Goal: Task Accomplishment & Management: Use online tool/utility

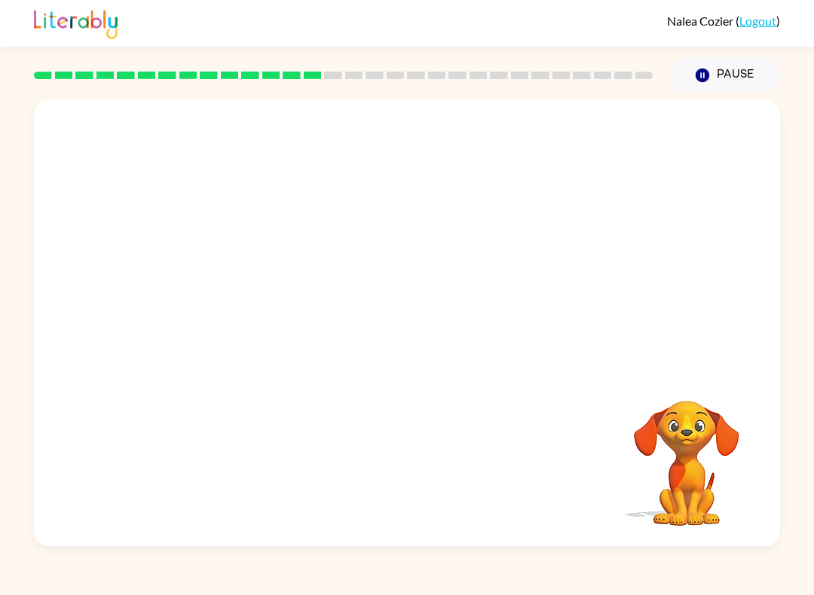
click at [610, 78] on icon "Pause" at bounding box center [702, 75] width 17 height 17
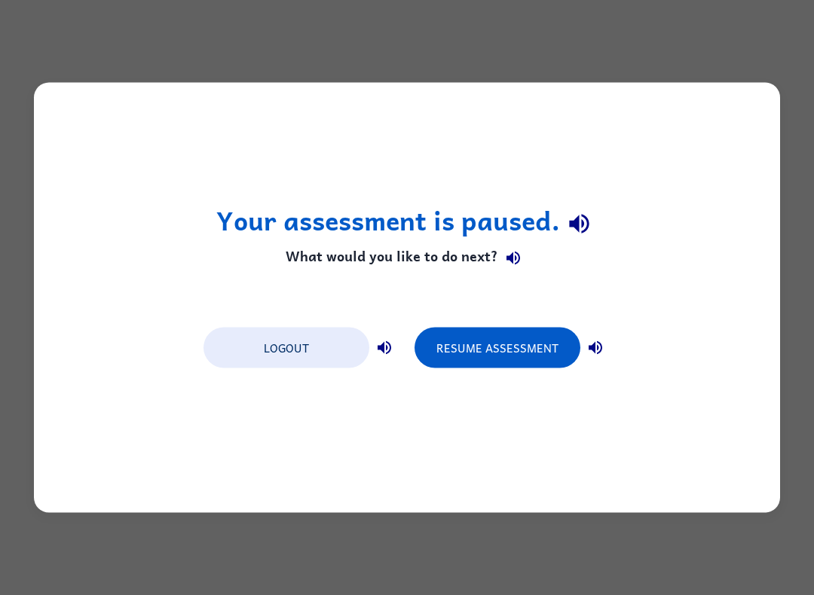
click at [530, 352] on button "Resume Assessment" at bounding box center [497, 348] width 166 height 41
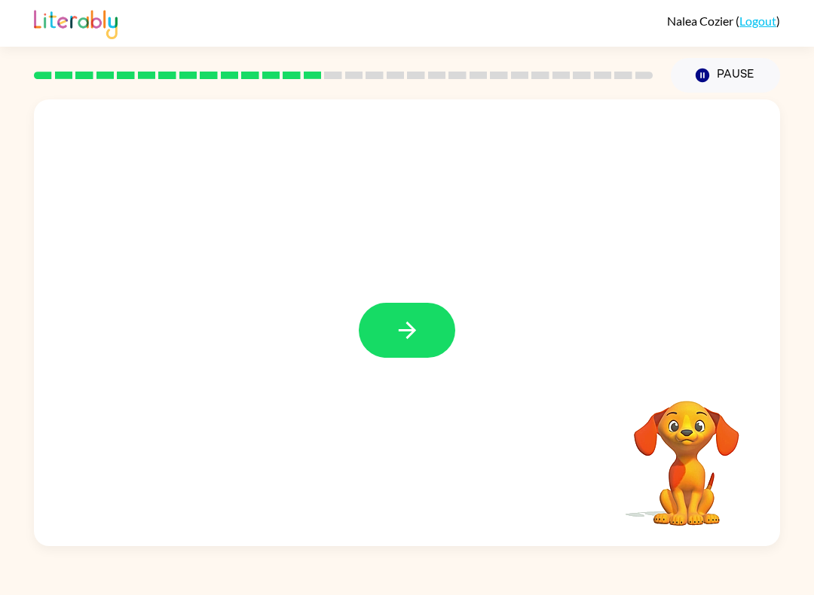
click at [411, 325] on icon "button" at bounding box center [407, 330] width 26 height 26
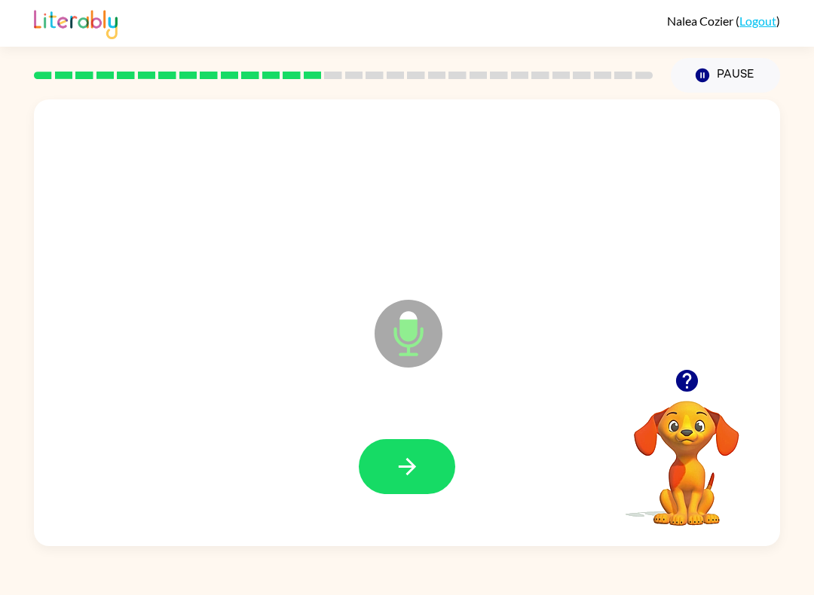
click at [395, 469] on icon "button" at bounding box center [407, 467] width 26 height 26
click at [415, 488] on button "button" at bounding box center [407, 466] width 96 height 55
click at [406, 475] on icon "button" at bounding box center [406, 466] width 17 height 17
click at [610, 384] on icon "button" at bounding box center [686, 381] width 22 height 22
click at [413, 469] on icon "button" at bounding box center [406, 466] width 17 height 17
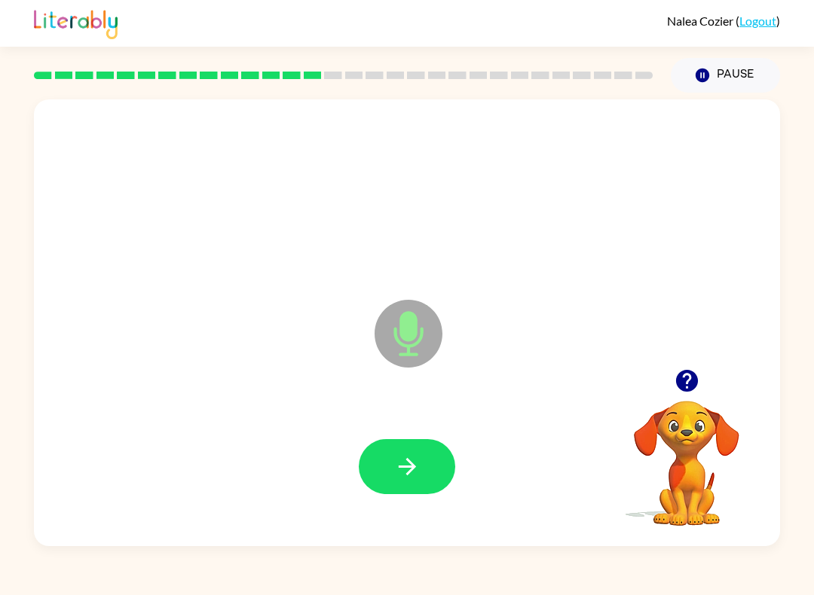
click at [414, 473] on icon "button" at bounding box center [407, 467] width 26 height 26
click at [407, 465] on icon "button" at bounding box center [407, 467] width 26 height 26
click at [424, 470] on button "button" at bounding box center [407, 466] width 96 height 55
click at [388, 470] on button "button" at bounding box center [407, 466] width 96 height 55
click at [394, 469] on icon "button" at bounding box center [407, 467] width 26 height 26
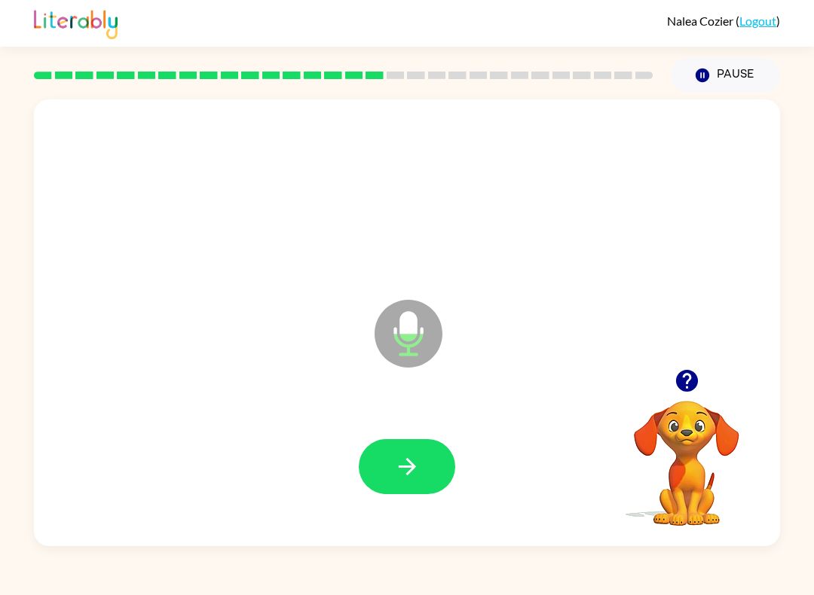
click at [406, 467] on icon "button" at bounding box center [406, 466] width 17 height 17
click at [405, 491] on button "button" at bounding box center [407, 466] width 96 height 55
click at [399, 492] on button "button" at bounding box center [407, 466] width 96 height 55
click at [397, 492] on button "button" at bounding box center [407, 466] width 96 height 55
click at [393, 472] on button "button" at bounding box center [407, 466] width 96 height 55
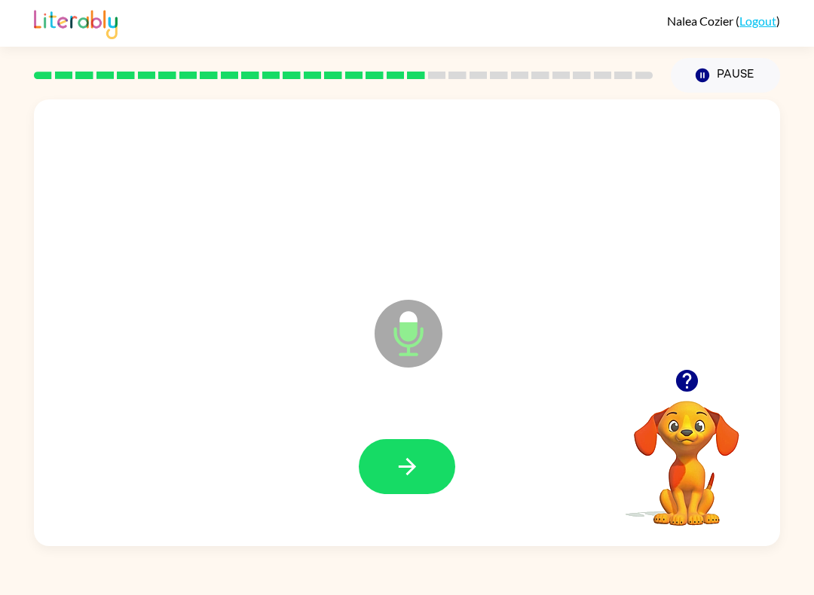
click at [387, 494] on button "button" at bounding box center [407, 466] width 96 height 55
click at [405, 472] on icon "button" at bounding box center [407, 467] width 26 height 26
click at [410, 461] on icon "button" at bounding box center [407, 467] width 26 height 26
click at [406, 463] on icon "button" at bounding box center [407, 467] width 26 height 26
click at [395, 479] on icon "button" at bounding box center [407, 467] width 26 height 26
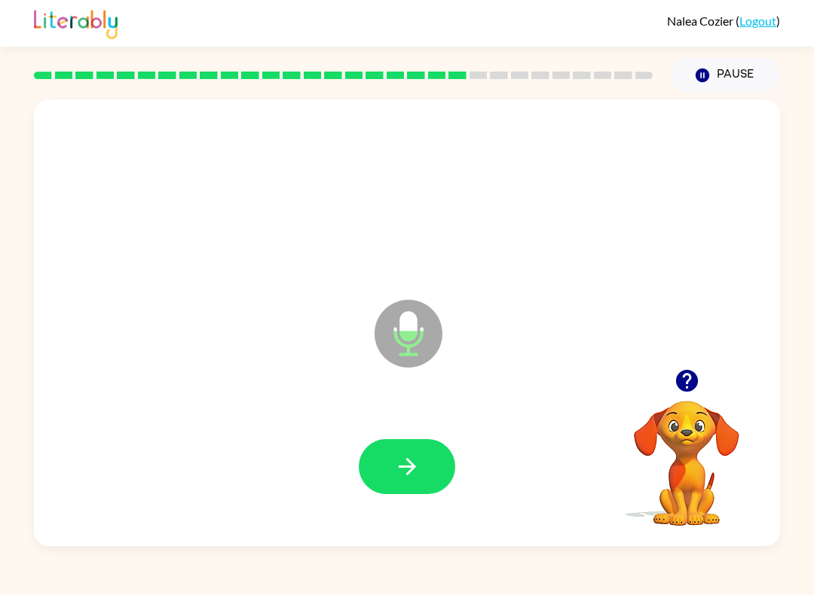
click at [410, 460] on icon "button" at bounding box center [407, 467] width 26 height 26
click at [412, 476] on icon "button" at bounding box center [407, 467] width 26 height 26
click at [423, 468] on button "button" at bounding box center [407, 466] width 96 height 55
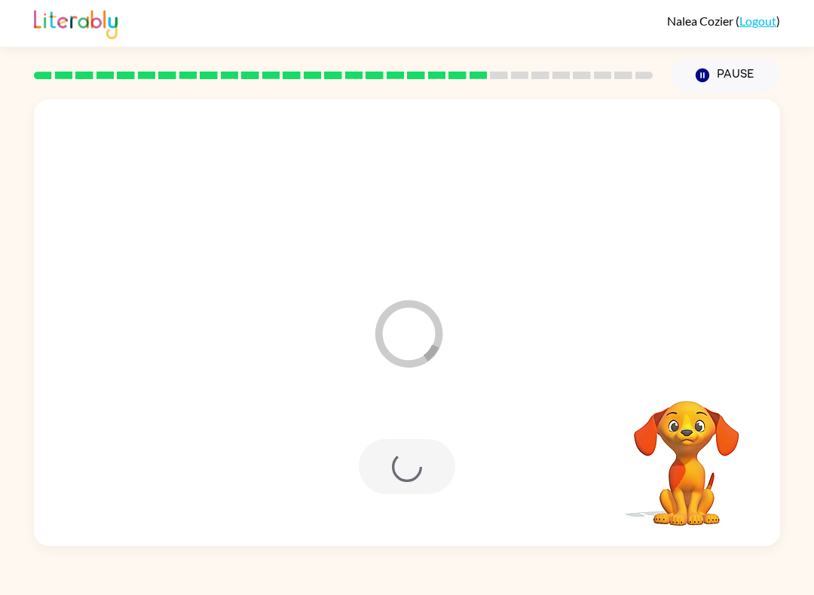
click at [394, 492] on div at bounding box center [407, 466] width 96 height 55
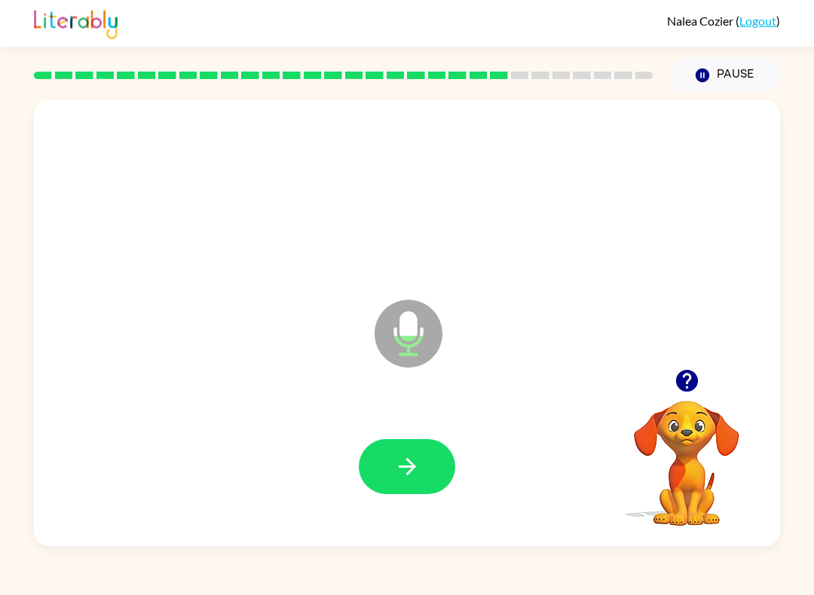
click at [426, 478] on button "button" at bounding box center [407, 466] width 96 height 55
click at [412, 478] on icon "button" at bounding box center [407, 467] width 26 height 26
click at [421, 454] on button "button" at bounding box center [407, 466] width 96 height 55
click at [400, 463] on icon "button" at bounding box center [407, 467] width 26 height 26
click at [414, 485] on button "button" at bounding box center [407, 466] width 96 height 55
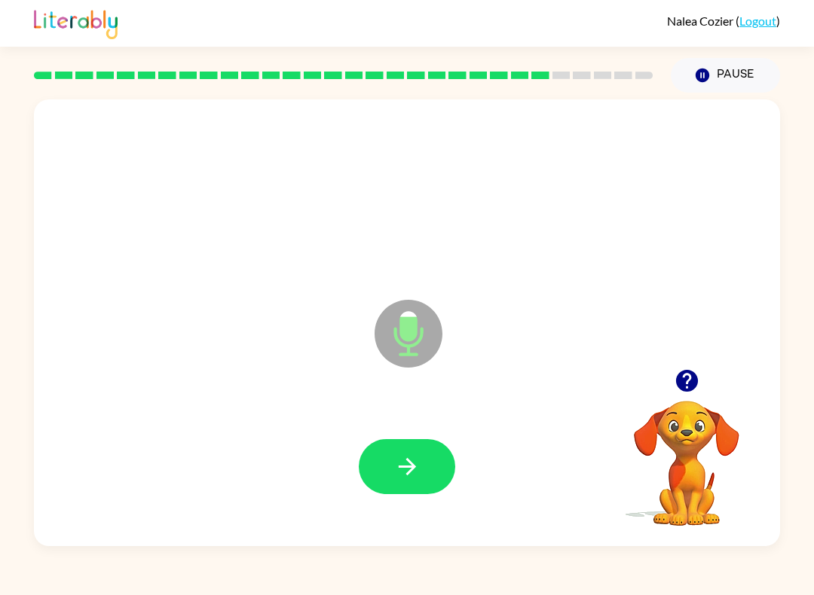
click at [424, 456] on button "button" at bounding box center [407, 466] width 96 height 55
click at [384, 469] on button "button" at bounding box center [407, 466] width 96 height 55
click at [436, 465] on button "button" at bounding box center [407, 466] width 96 height 55
click at [402, 455] on icon "button" at bounding box center [407, 467] width 26 height 26
click at [415, 452] on button "button" at bounding box center [407, 466] width 96 height 55
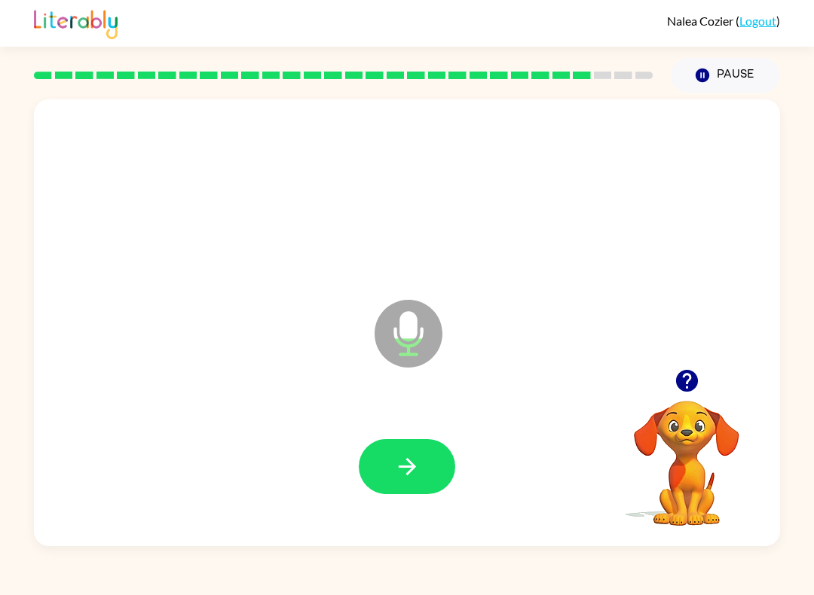
click at [378, 494] on button "button" at bounding box center [407, 466] width 96 height 55
click at [392, 469] on button "button" at bounding box center [407, 466] width 96 height 55
click at [422, 460] on button "button" at bounding box center [407, 466] width 96 height 55
click at [401, 492] on button "button" at bounding box center [407, 466] width 96 height 55
click at [413, 462] on icon "button" at bounding box center [407, 467] width 26 height 26
